Goal: Task Accomplishment & Management: Use online tool/utility

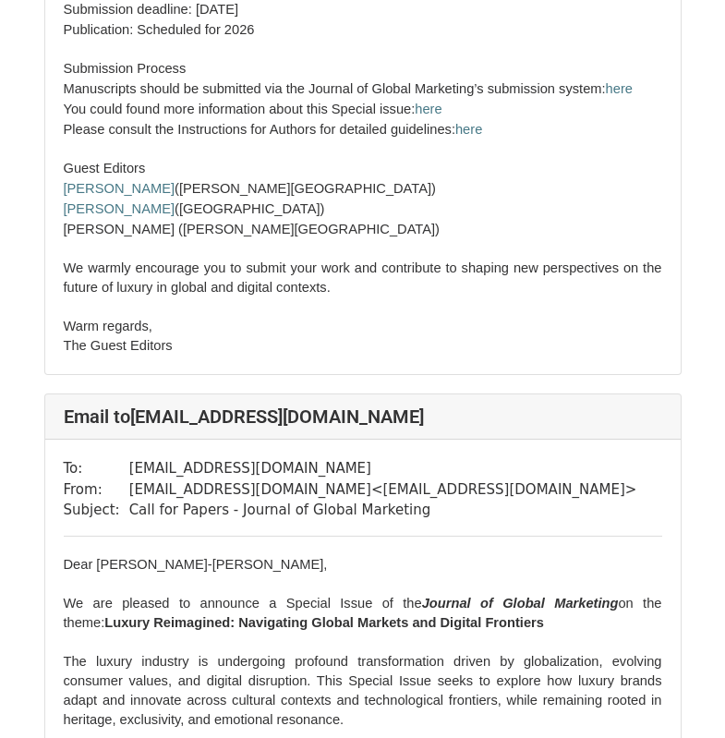
scroll to position [5871, 0]
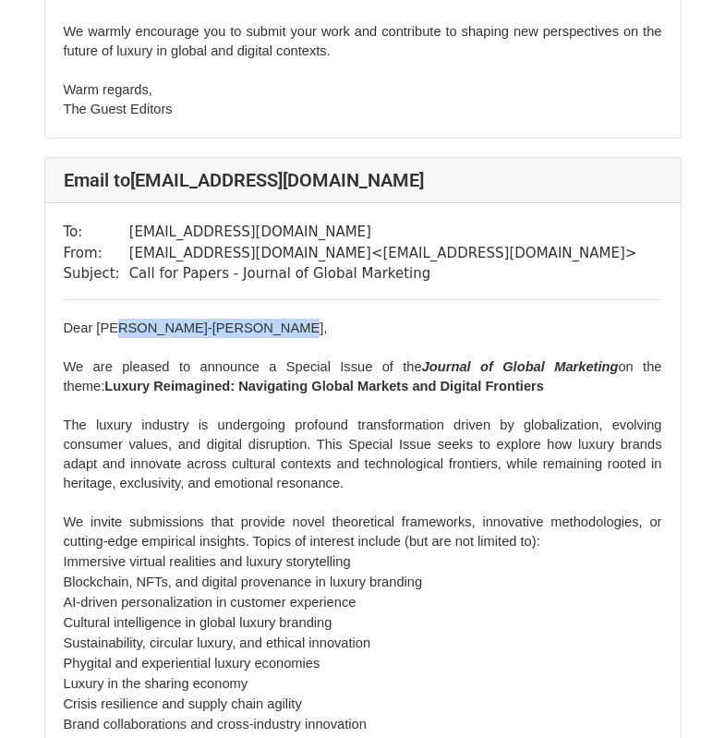
drag, startPoint x: 110, startPoint y: 282, endPoint x: 251, endPoint y: 284, distance: 141.3
click at [251, 320] on span "Dear Dr Stephanie Hui-Wen Chuah," at bounding box center [196, 327] width 264 height 15
copy span "Stephanie Hui-Wen Chuah"
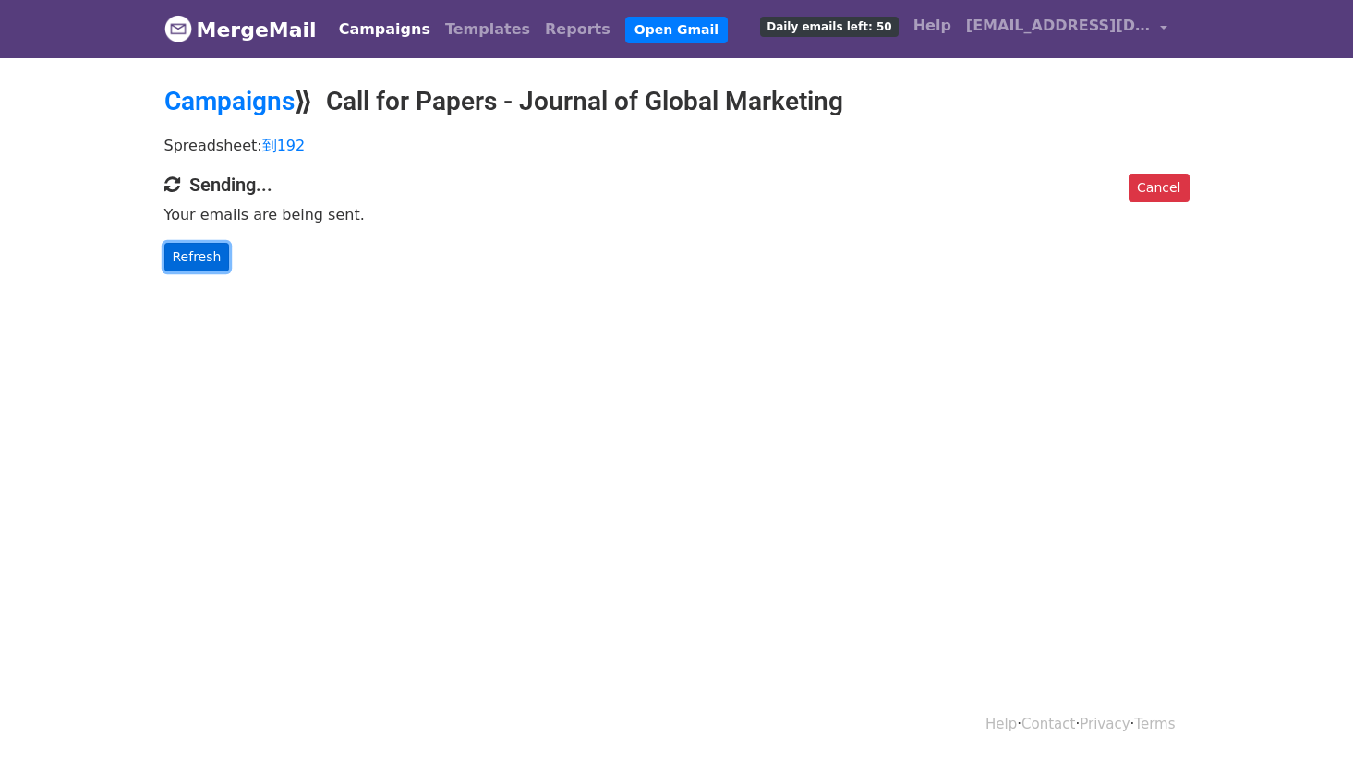
click at [195, 260] on link "Refresh" at bounding box center [197, 257] width 66 height 29
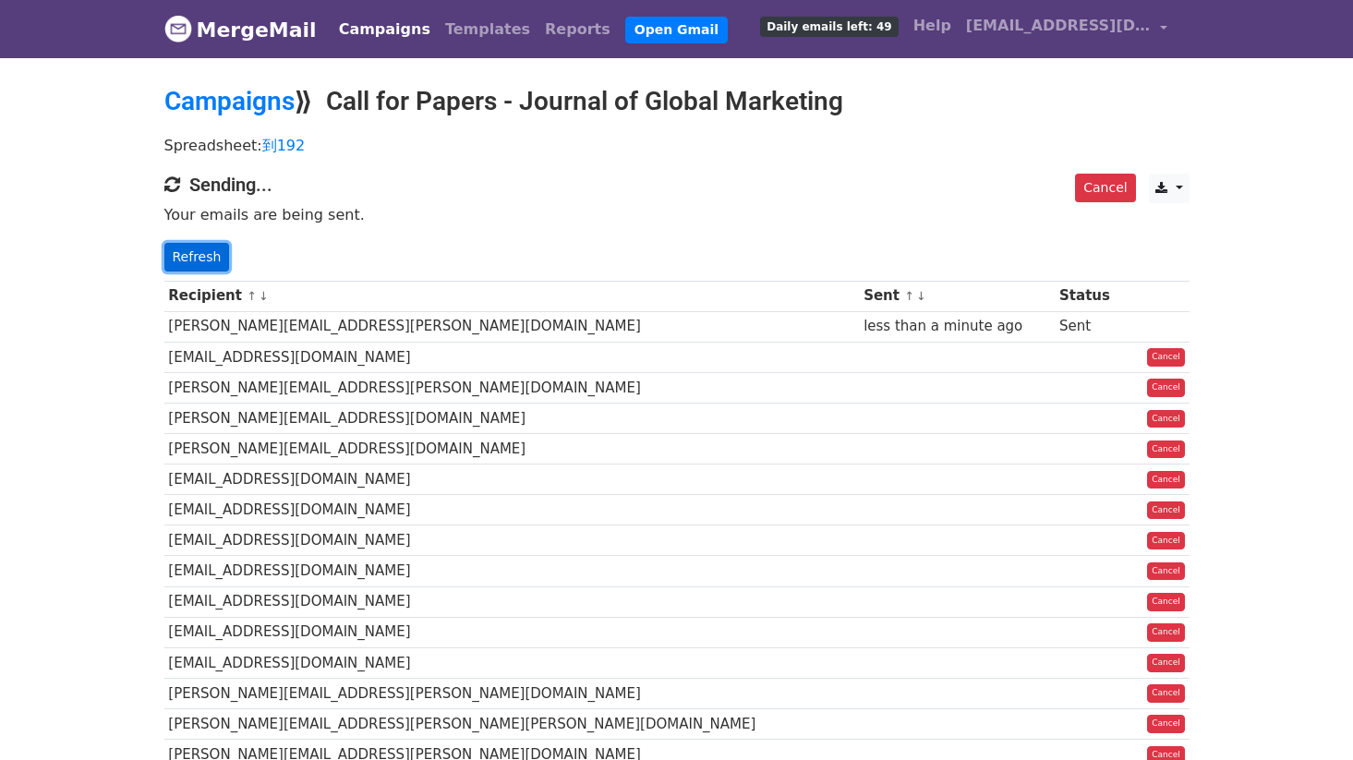
click at [193, 258] on link "Refresh" at bounding box center [197, 257] width 66 height 29
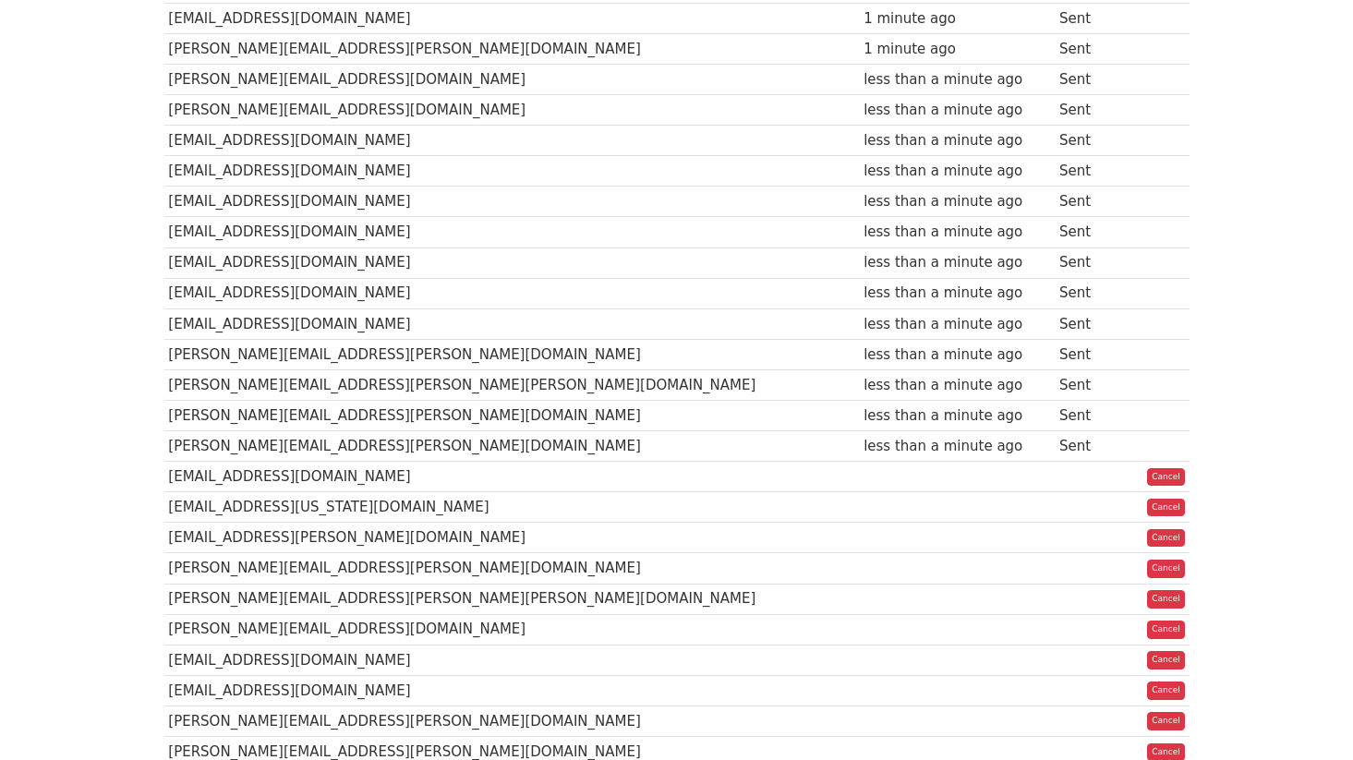
scroll to position [1208, 0]
